Goal: Information Seeking & Learning: Check status

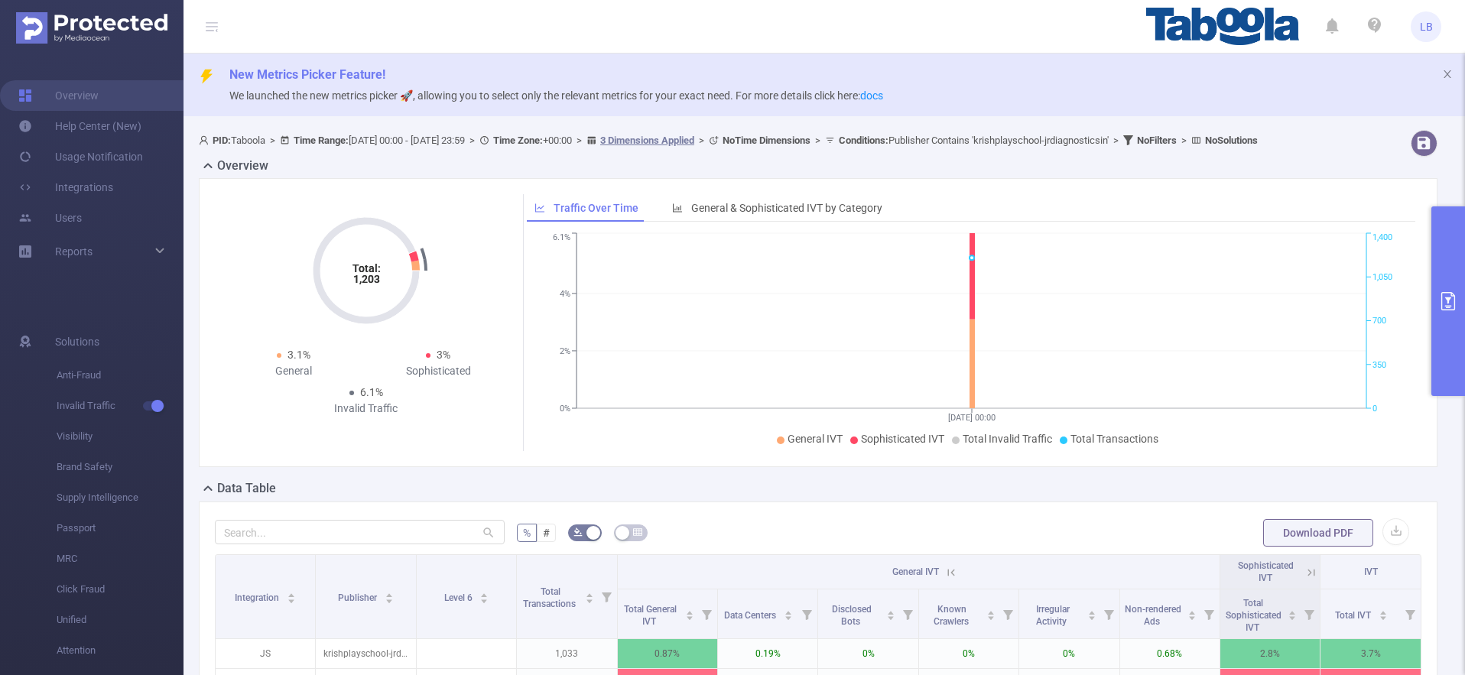
scroll to position [0, 3]
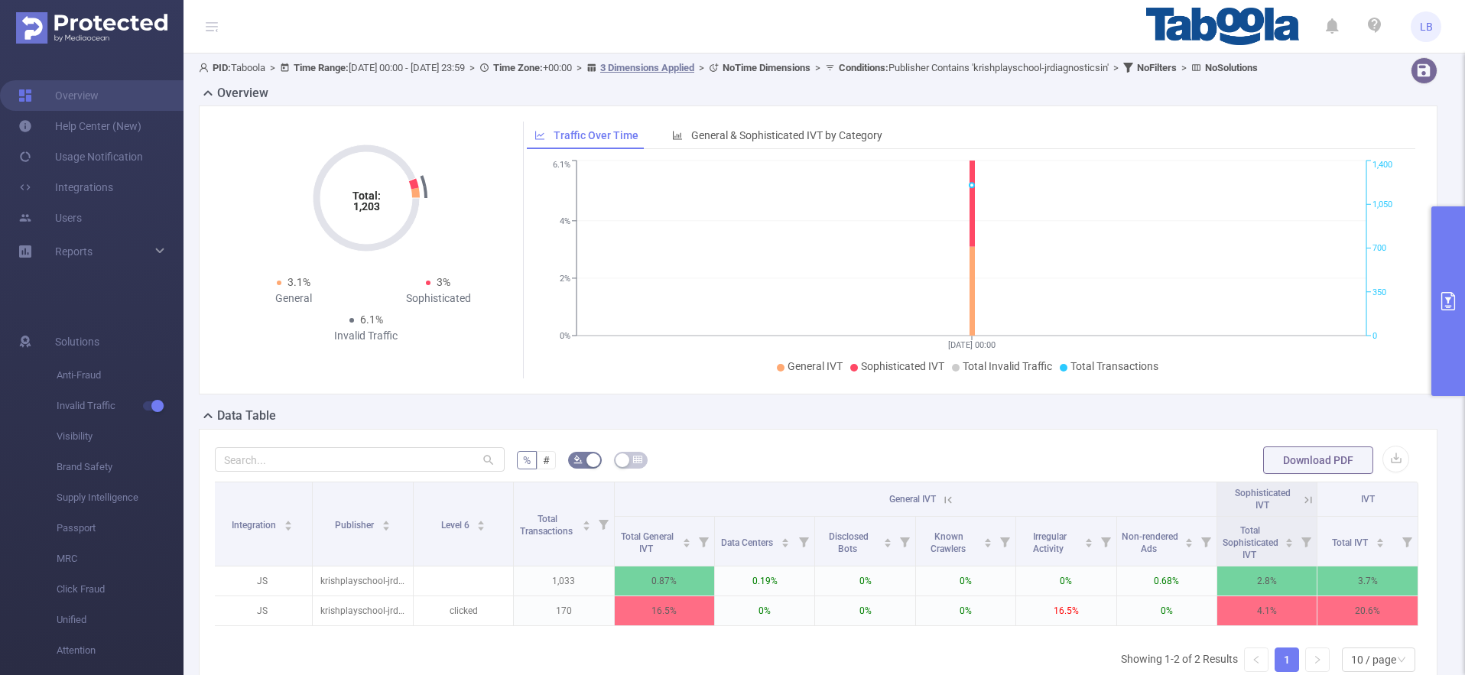
click at [1450, 274] on button "primary" at bounding box center [1448, 301] width 34 height 190
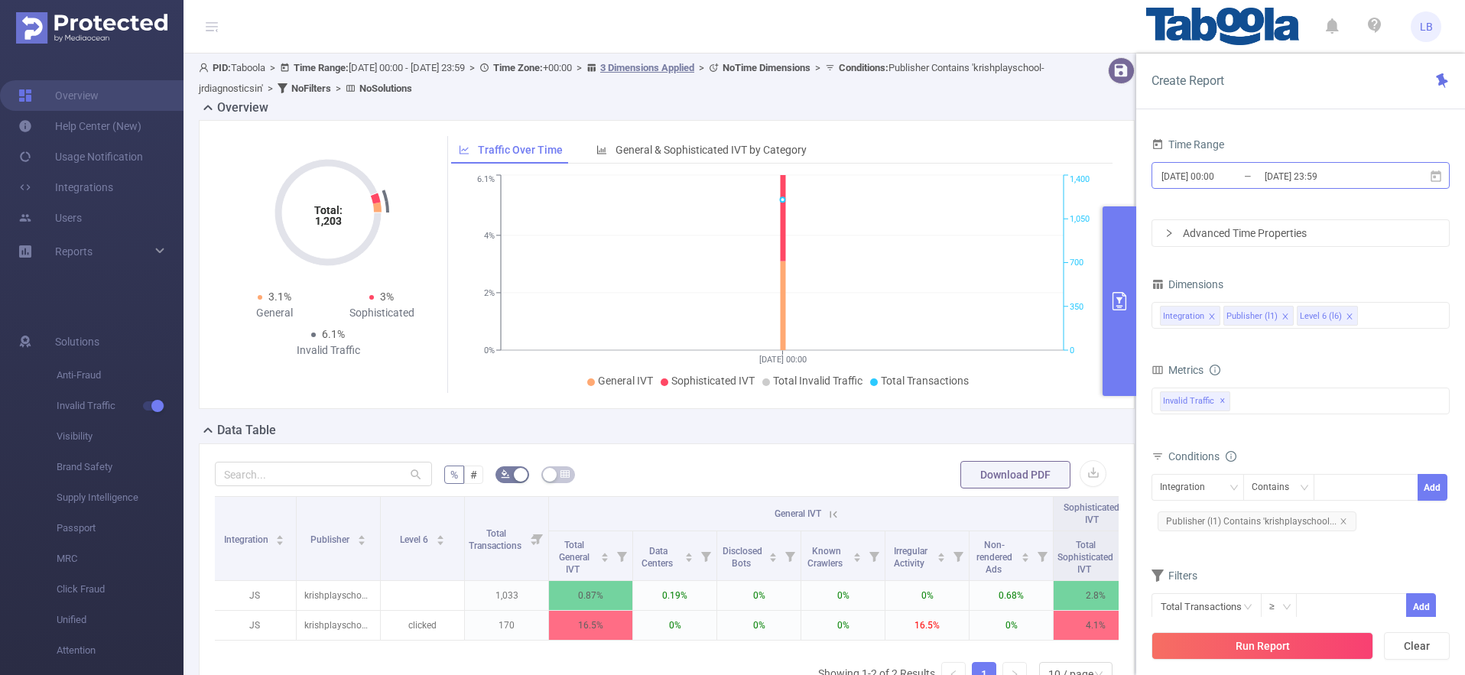
click at [1320, 183] on input "[DATE] 23:59" at bounding box center [1325, 176] width 124 height 21
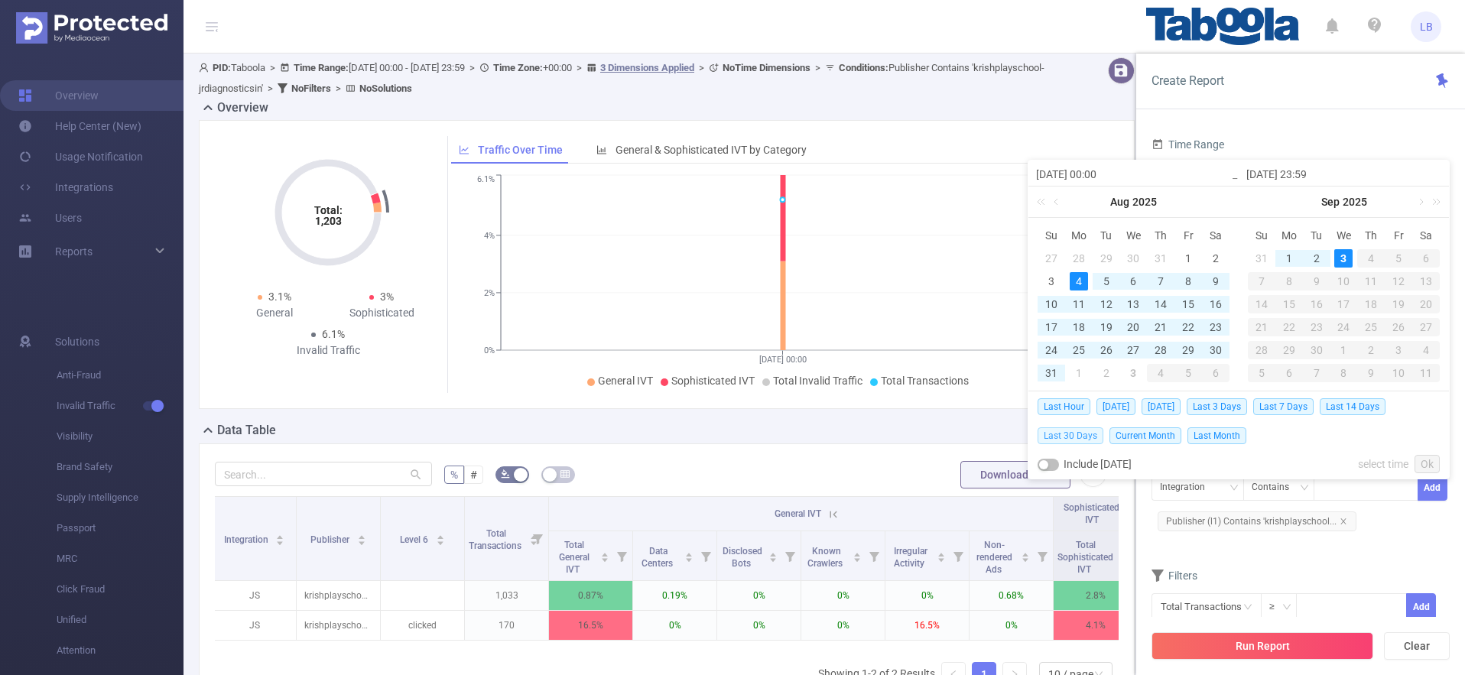
click at [1069, 436] on span "Last 30 Days" at bounding box center [1070, 435] width 66 height 17
type input "[DATE] 00:00"
type input "[DATE] 23:59"
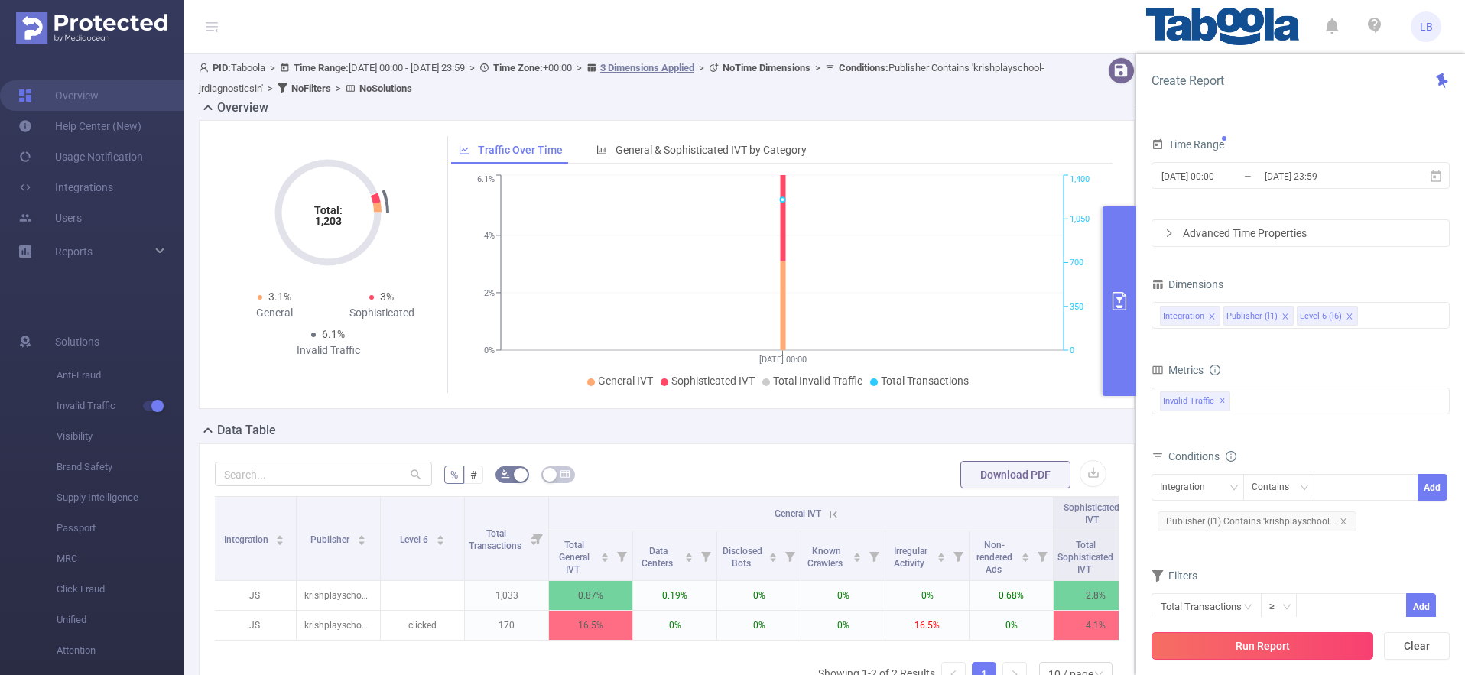
click at [1307, 641] on button "Run Report" at bounding box center [1262, 646] width 222 height 28
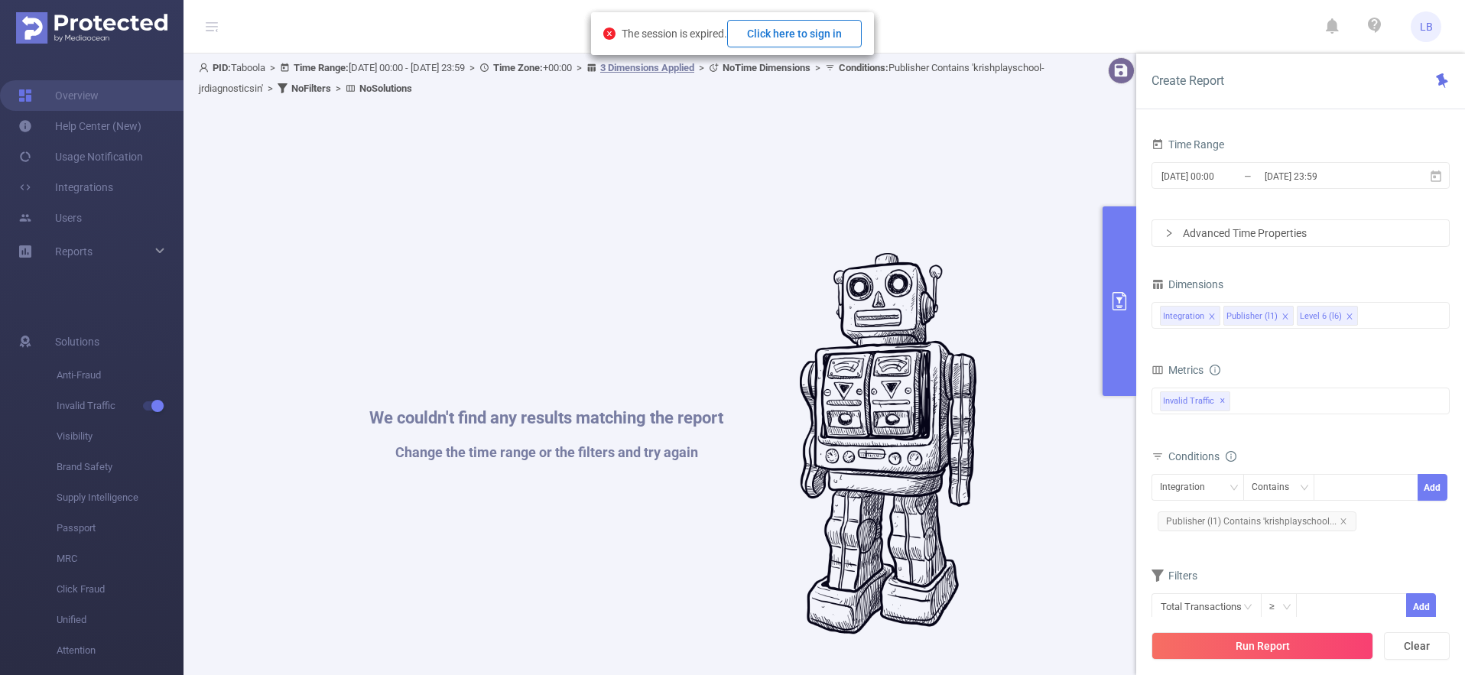
click at [790, 29] on button "Click here to sign in" at bounding box center [794, 34] width 135 height 28
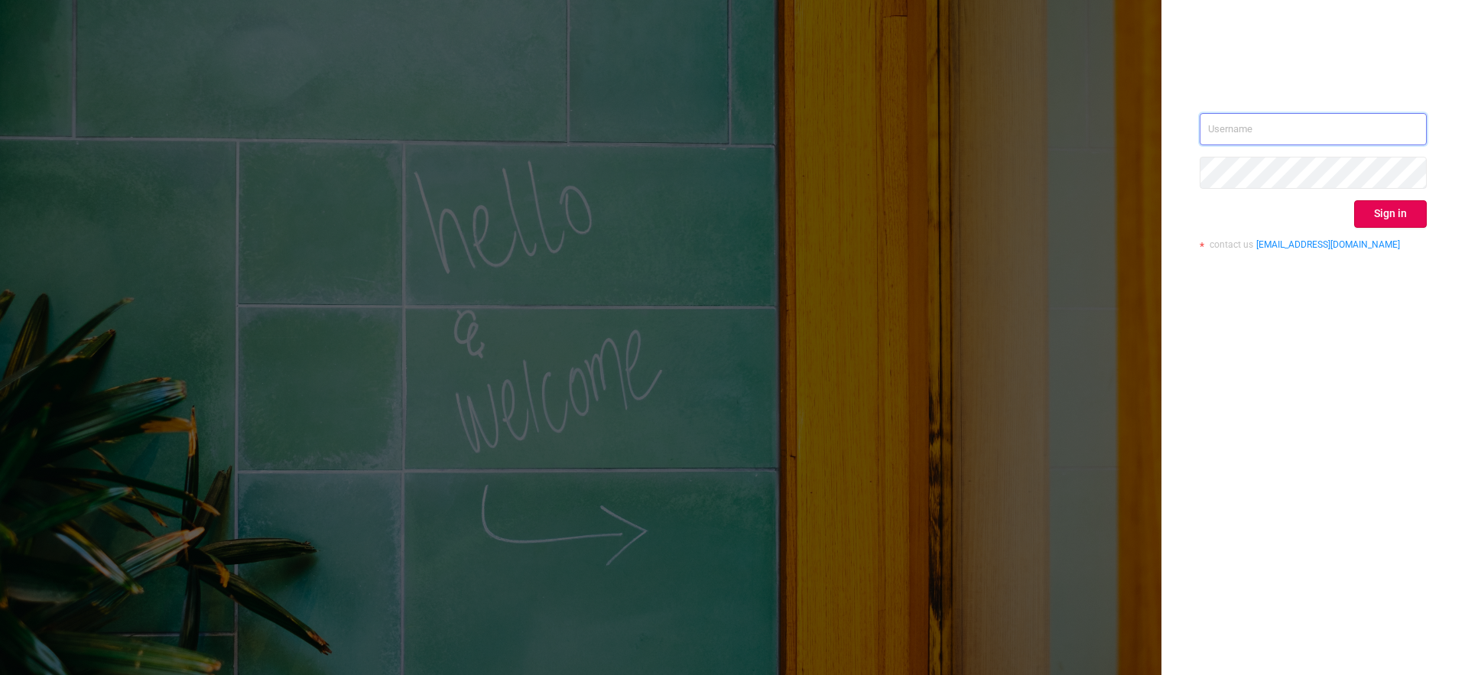
click at [1222, 126] on input "text" at bounding box center [1312, 129] width 227 height 32
type input "liron.b@taboola.com"
click at [1388, 222] on button "Sign in" at bounding box center [1390, 214] width 73 height 28
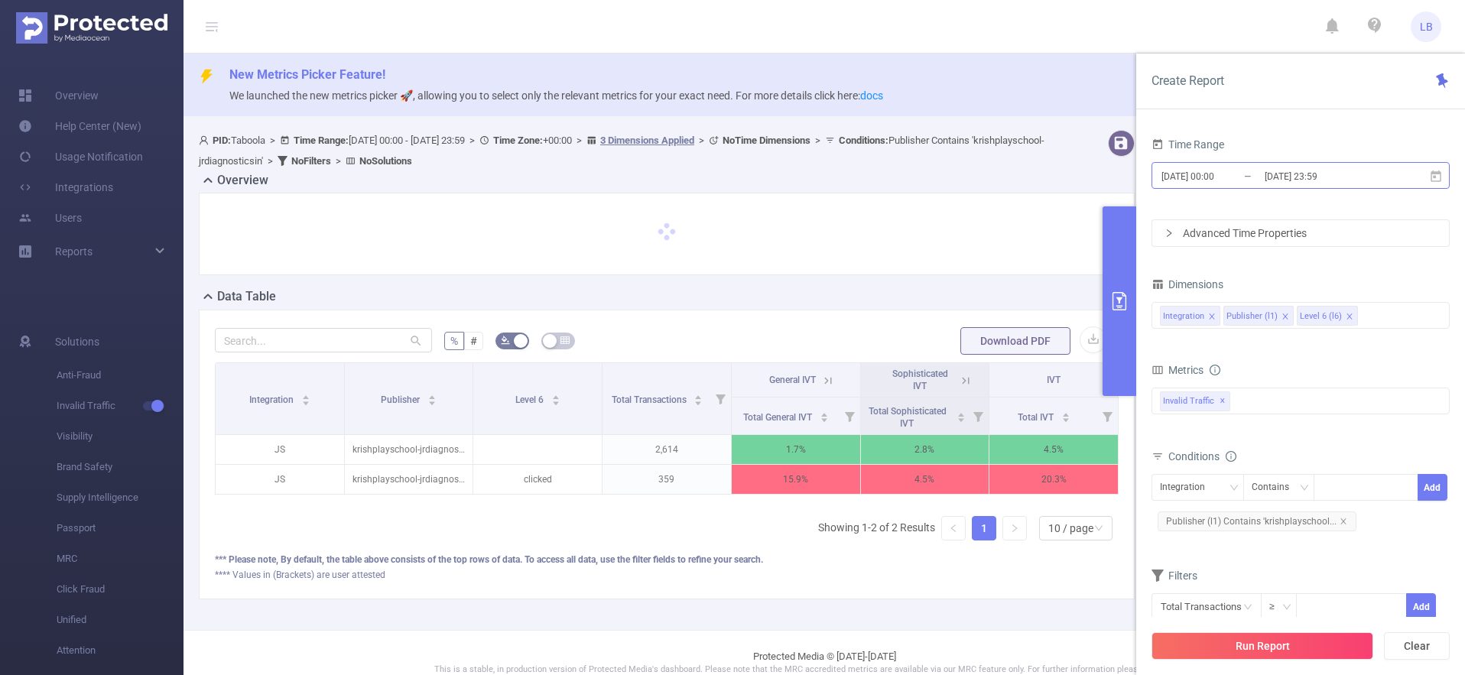
click at [1263, 182] on input "[DATE] 23:59" at bounding box center [1325, 176] width 124 height 21
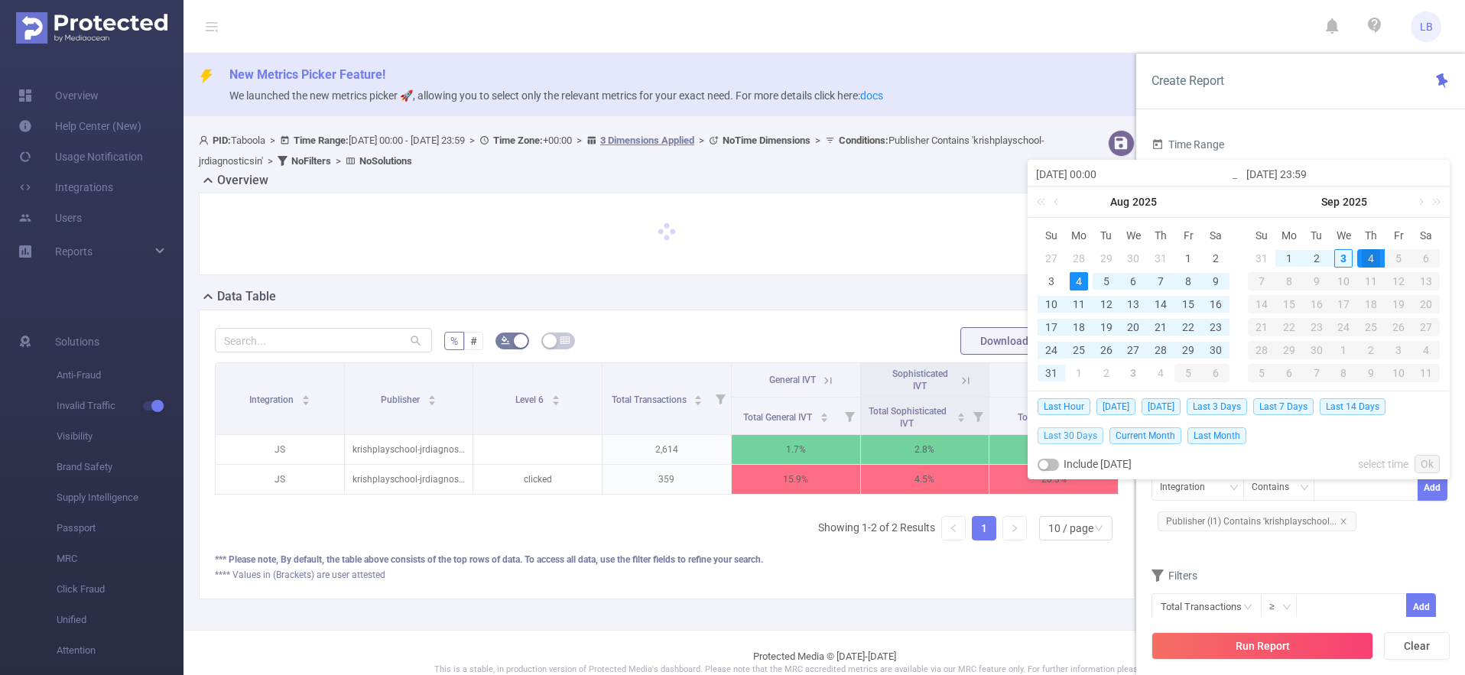
click at [1083, 431] on span "Last 30 Days" at bounding box center [1070, 435] width 66 height 17
type input "[DATE] 00:00"
type input "[DATE] 23:59"
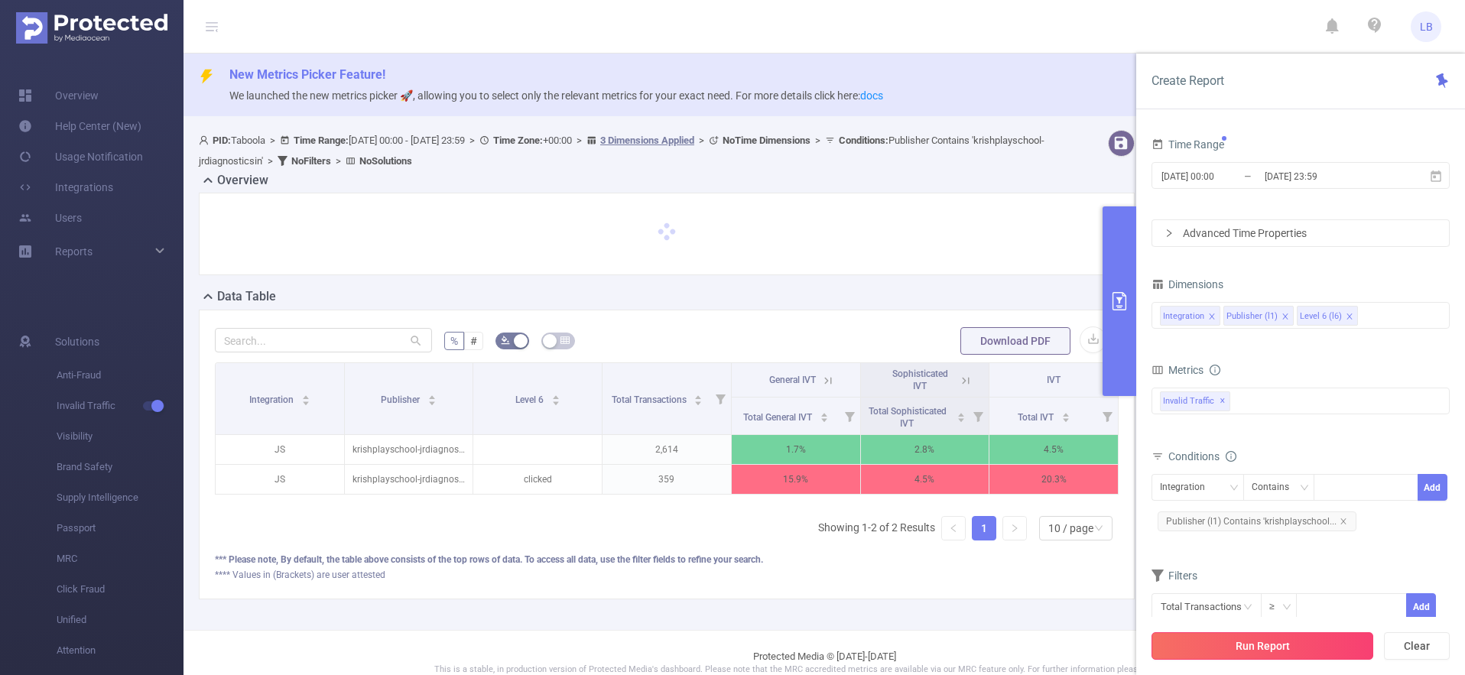
click at [1215, 636] on button "Run Report" at bounding box center [1262, 646] width 222 height 28
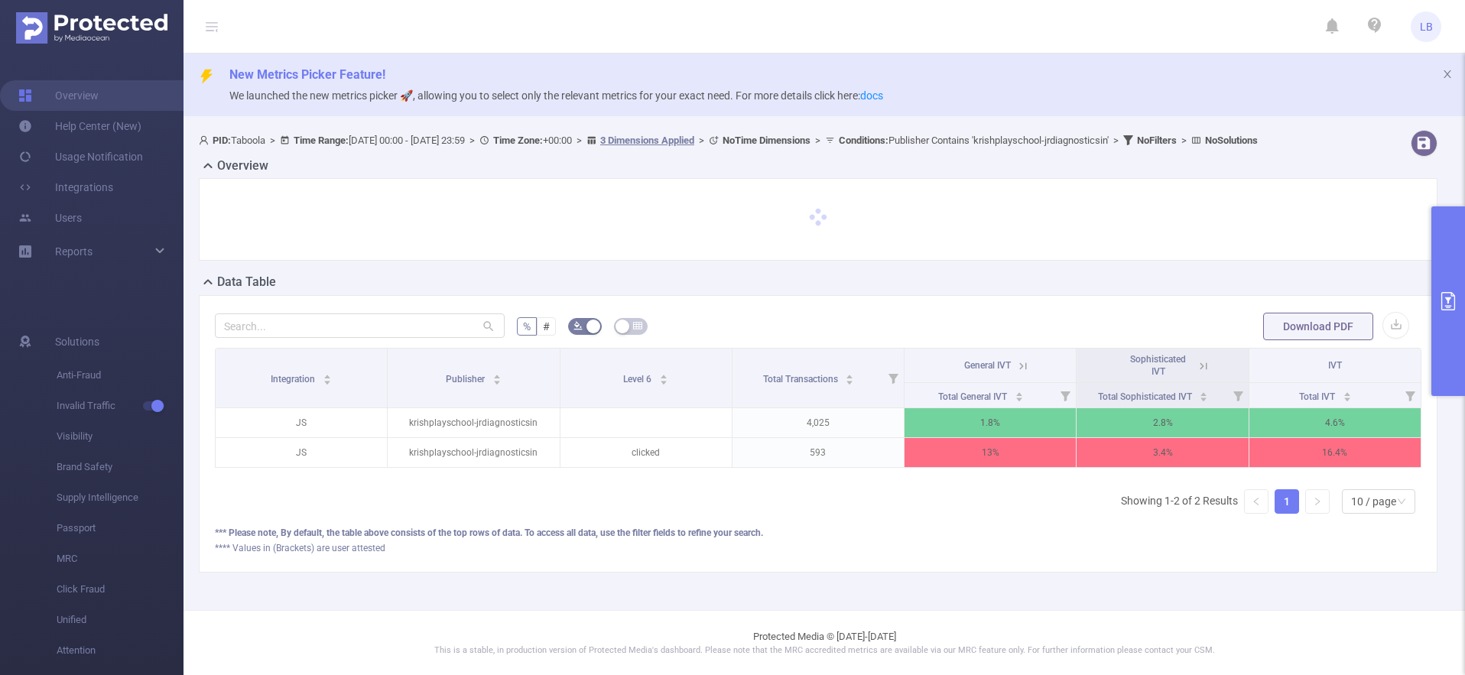
click at [1450, 284] on button "primary" at bounding box center [1448, 301] width 34 height 190
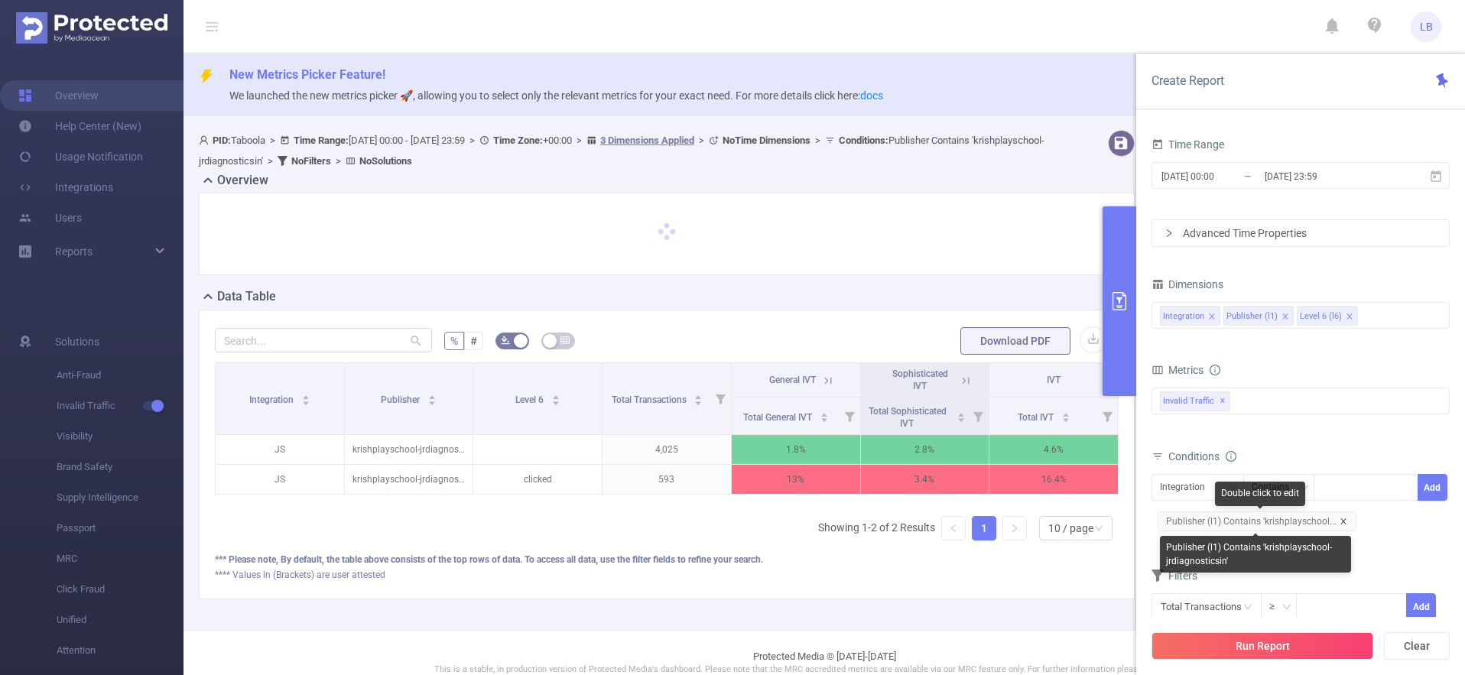
click at [1339, 518] on icon "icon: close" at bounding box center [1343, 521] width 8 height 8
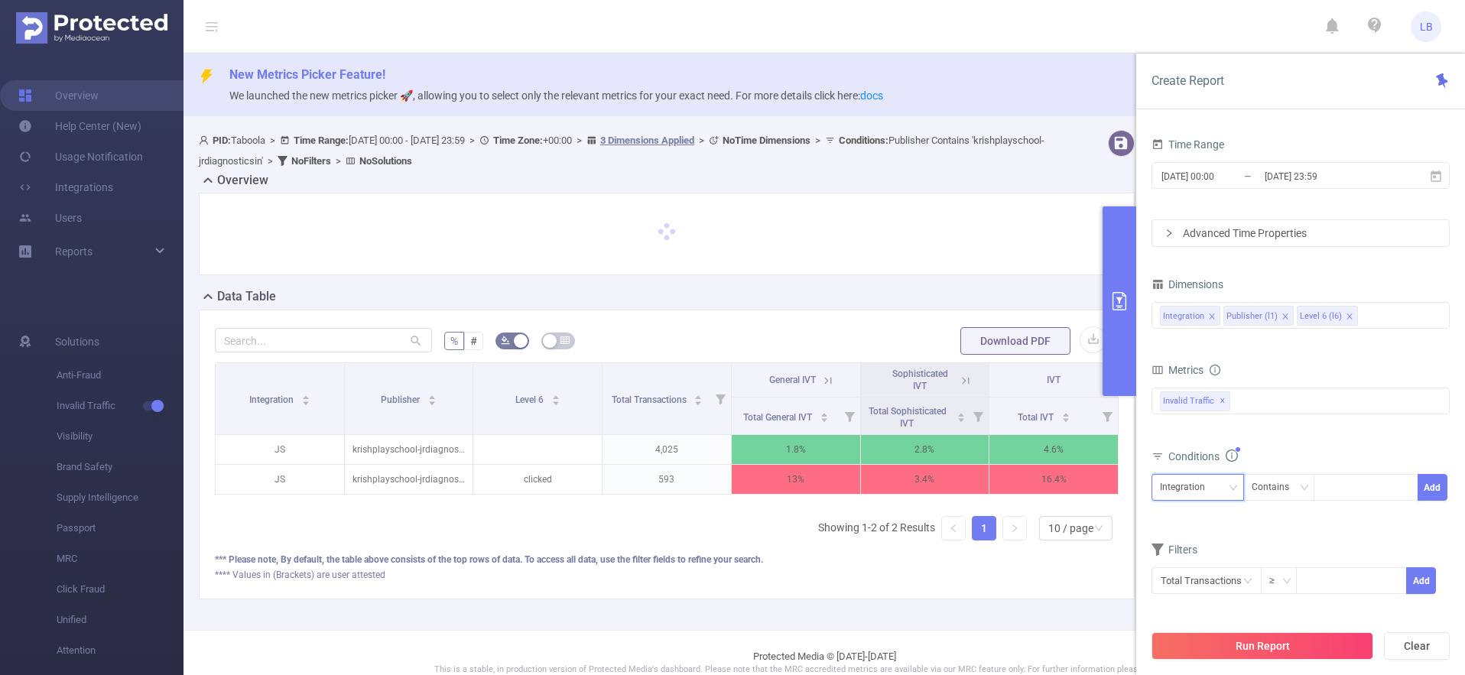
click at [1193, 485] on div "Integration" at bounding box center [1188, 487] width 56 height 25
click at [1206, 534] on li "Publisher (l1)" at bounding box center [1197, 543] width 92 height 24
click at [1328, 486] on div at bounding box center [1325, 488] width 7 height 20
paste input "soccertv-"
type input "soccertv-"
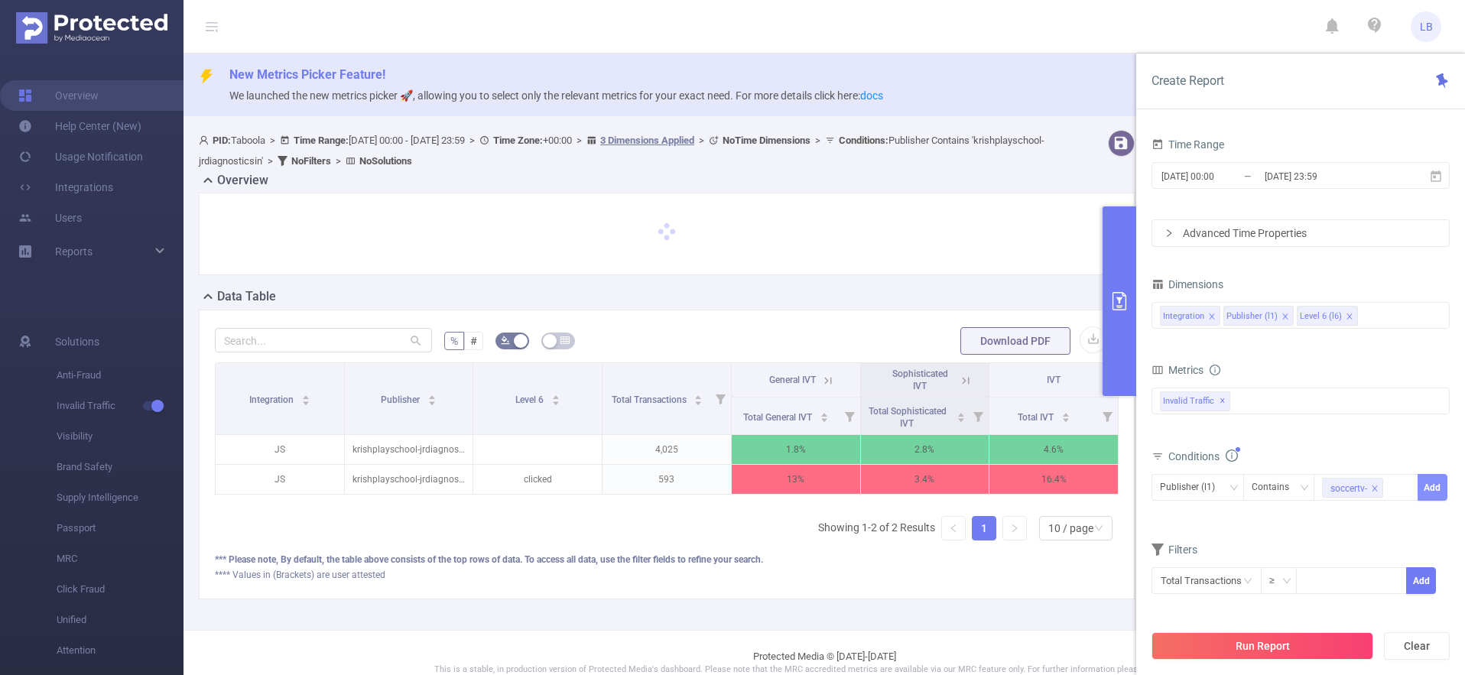
click at [1427, 489] on button "Add" at bounding box center [1432, 487] width 30 height 27
click at [1284, 650] on button "Run Report" at bounding box center [1262, 646] width 222 height 28
